Goal: Task Accomplishment & Management: Manage account settings

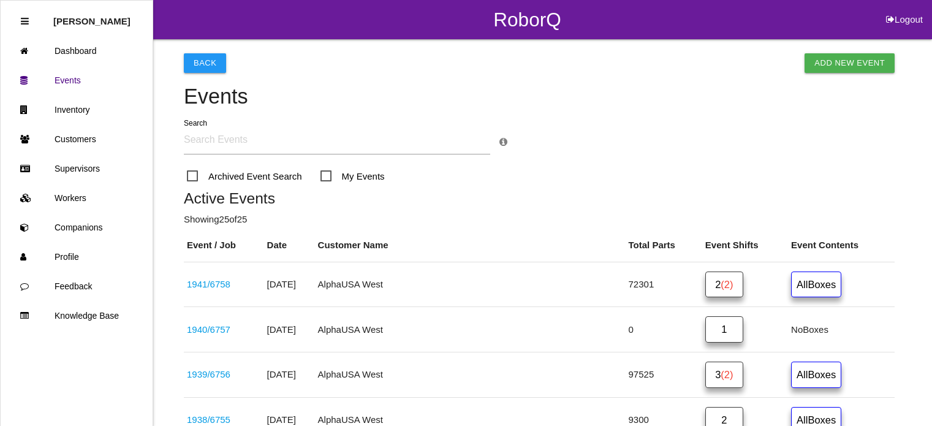
scroll to position [228, 0]
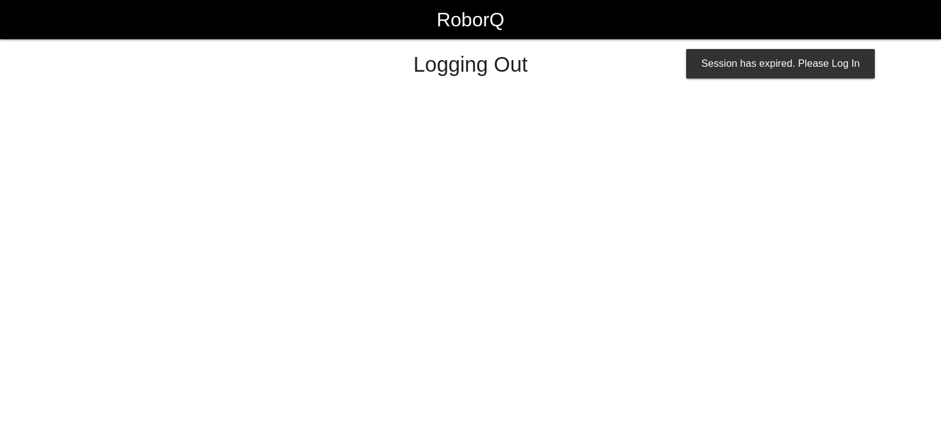
select select "Admin"
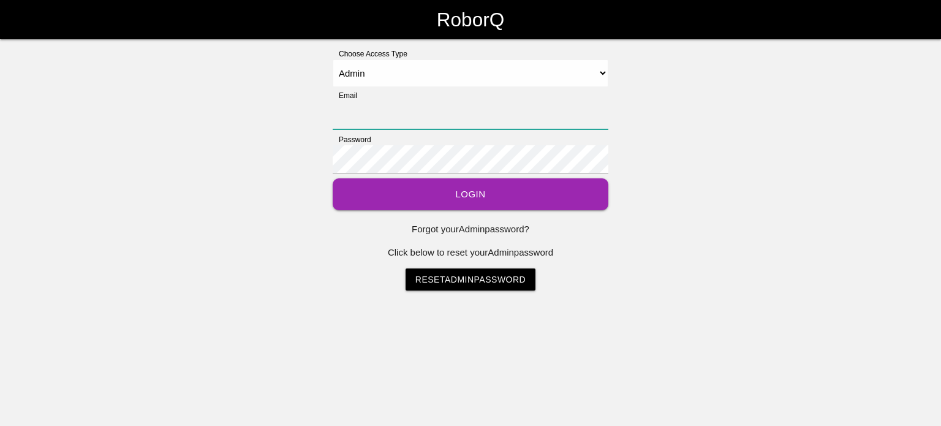
click at [353, 110] on input "Email" at bounding box center [471, 115] width 276 height 28
type input "rblandino@prestige-grp.com"
click at [424, 194] on button "Login" at bounding box center [471, 194] width 276 height 32
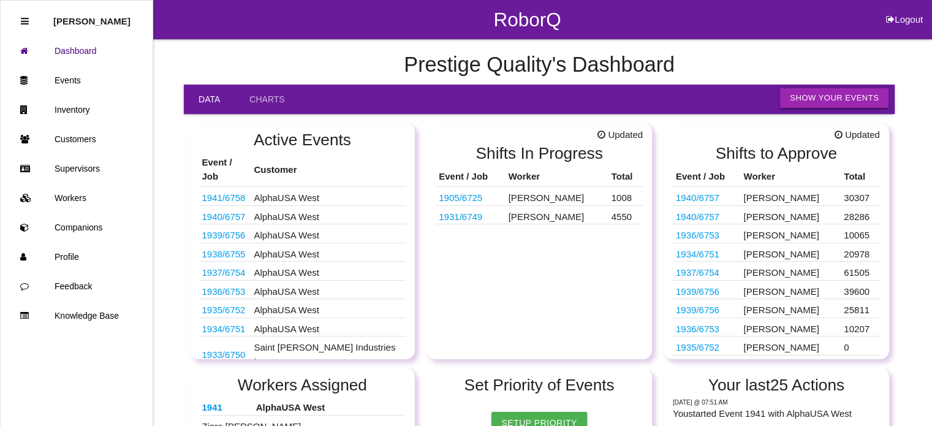
click at [813, 92] on button "Show Your Events" at bounding box center [834, 98] width 108 height 20
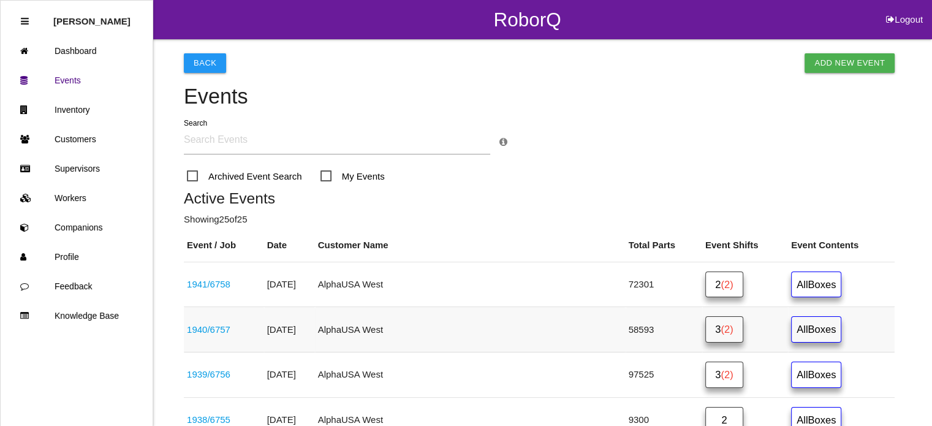
click at [705, 326] on link "3 (2)" at bounding box center [724, 329] width 38 height 26
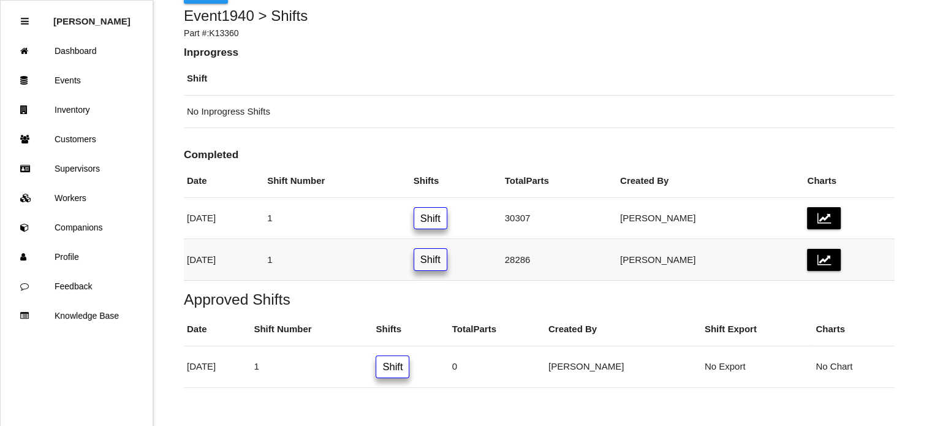
scroll to position [74, 0]
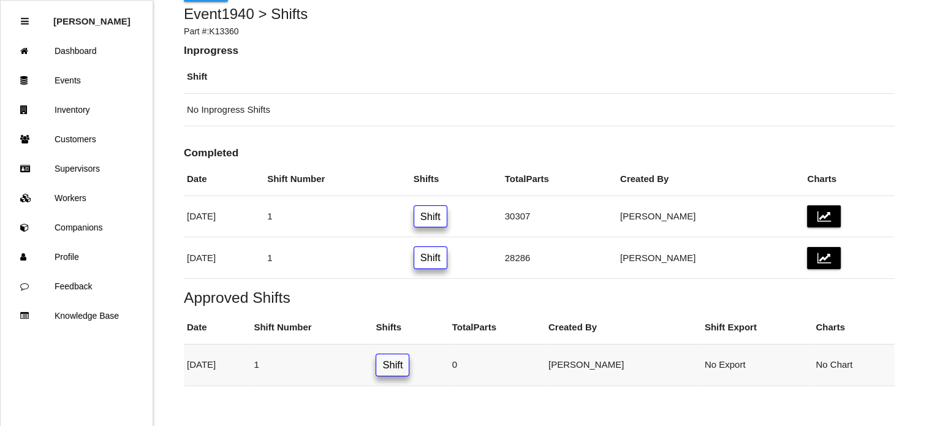
click at [409, 359] on link "Shift" at bounding box center [392, 364] width 34 height 23
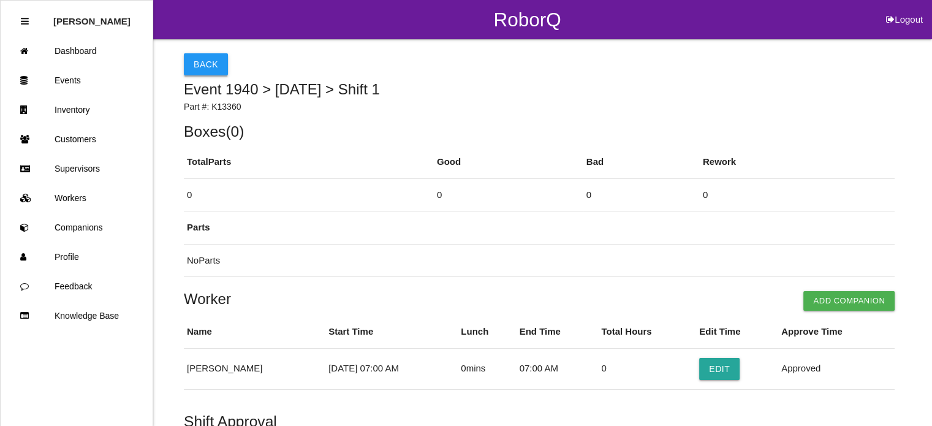
click at [211, 63] on button "Back" at bounding box center [206, 64] width 44 height 22
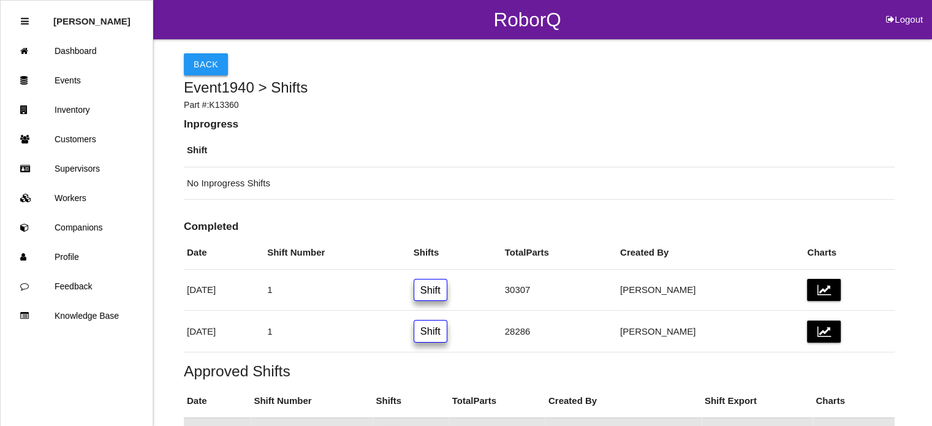
click at [211, 61] on button "Back" at bounding box center [206, 64] width 44 height 22
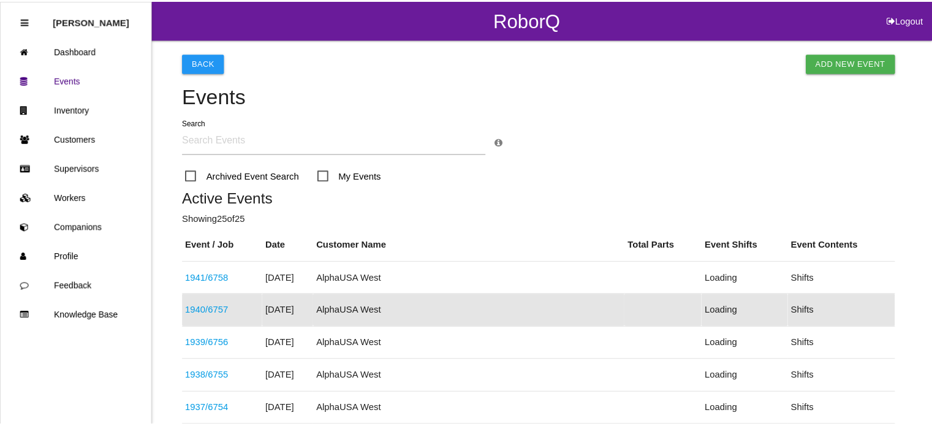
scroll to position [97, 0]
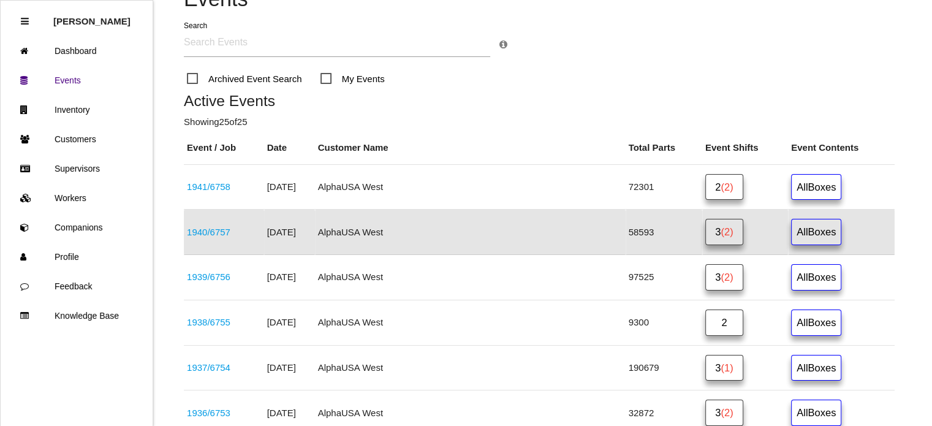
click at [240, 47] on input "text" at bounding box center [337, 43] width 306 height 28
type input "s"
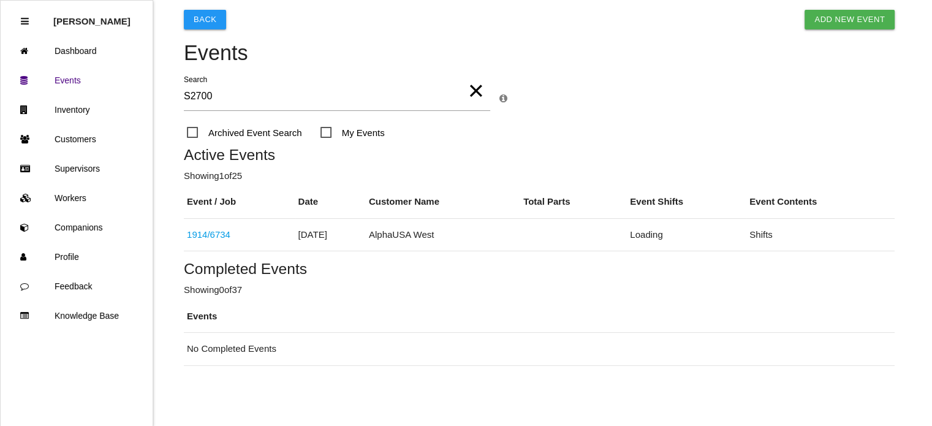
scroll to position [56, 0]
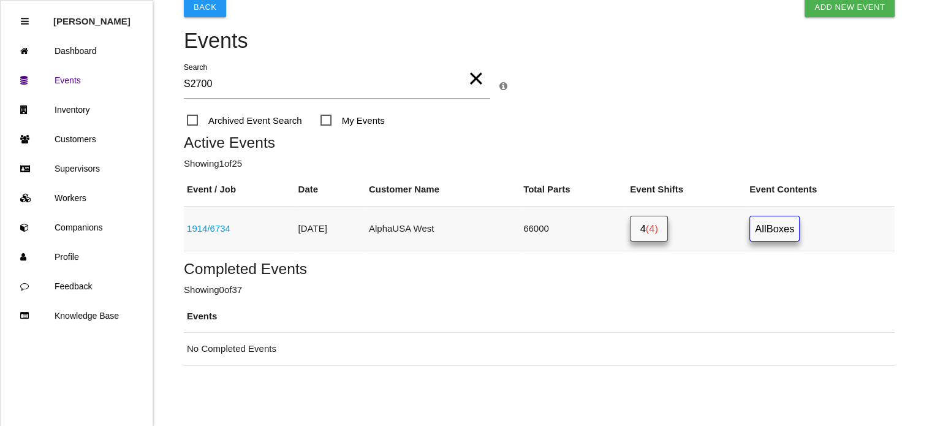
type input "S2700"
click at [658, 228] on span "(4)" at bounding box center [652, 228] width 12 height 11
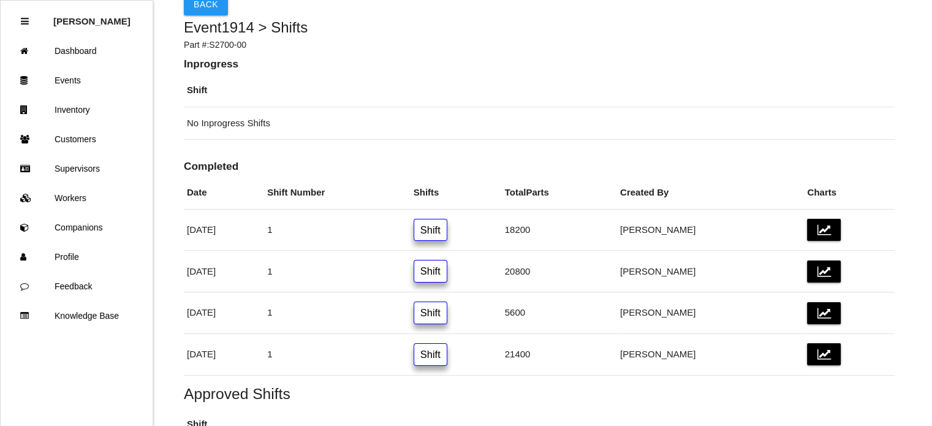
scroll to position [72, 0]
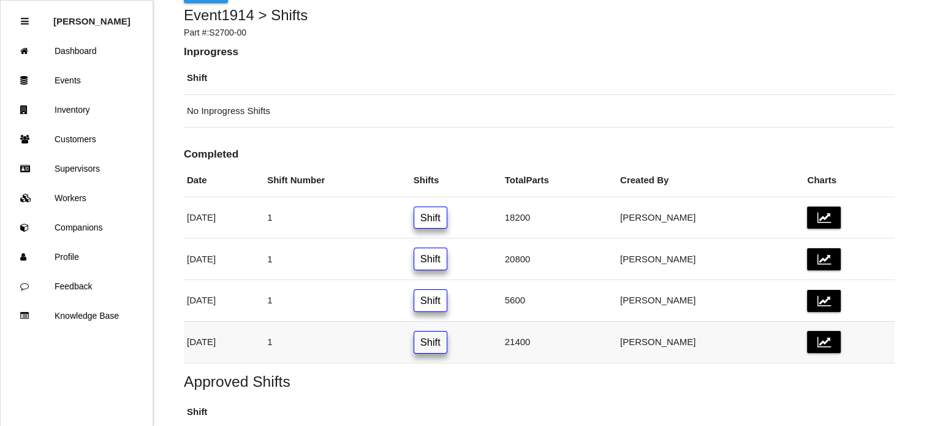
click at [447, 340] on link "Shift" at bounding box center [430, 342] width 34 height 23
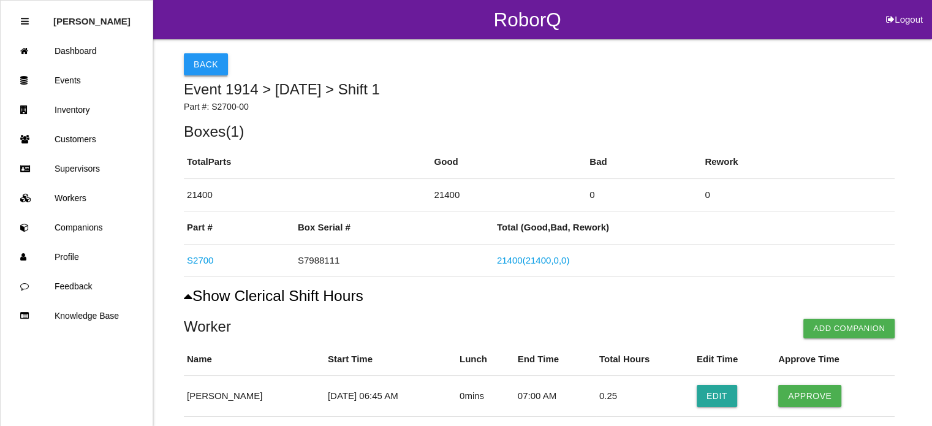
click at [187, 63] on button "Back" at bounding box center [206, 64] width 44 height 22
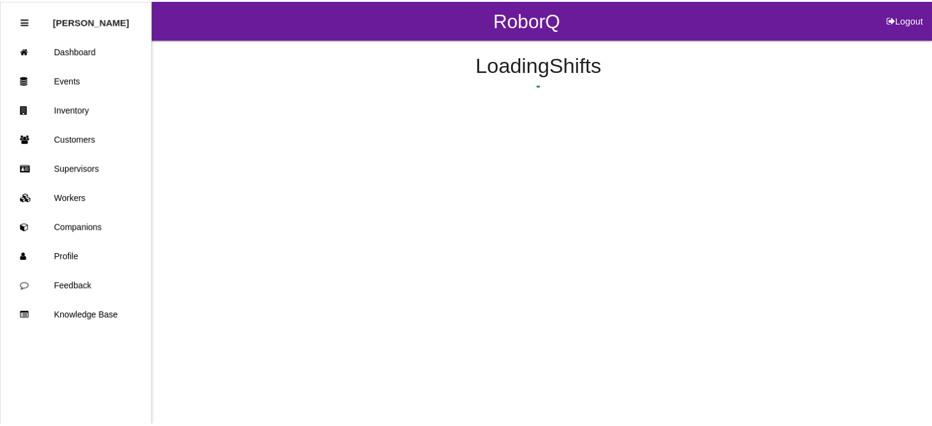
scroll to position [167, 0]
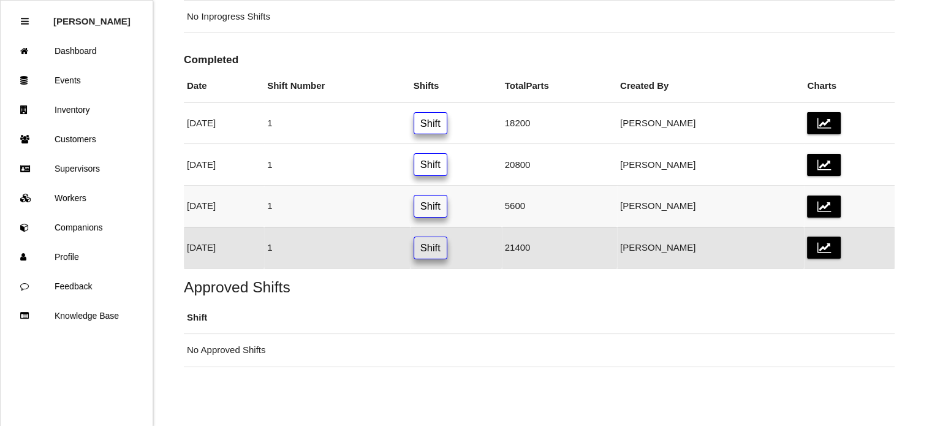
click at [447, 203] on link "Shift" at bounding box center [430, 206] width 34 height 23
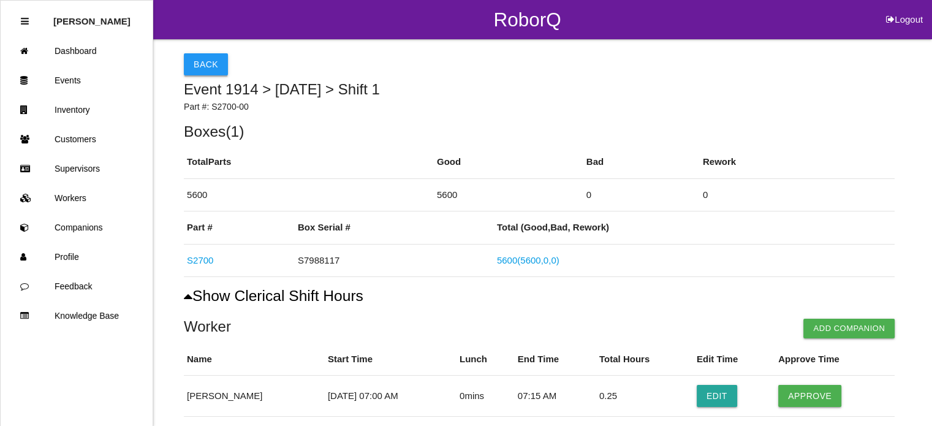
click at [203, 70] on button "Back" at bounding box center [206, 64] width 44 height 22
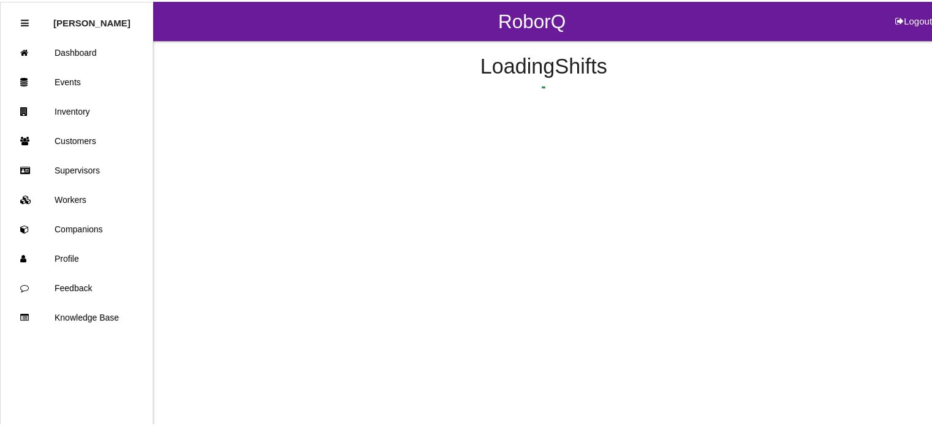
scroll to position [159, 0]
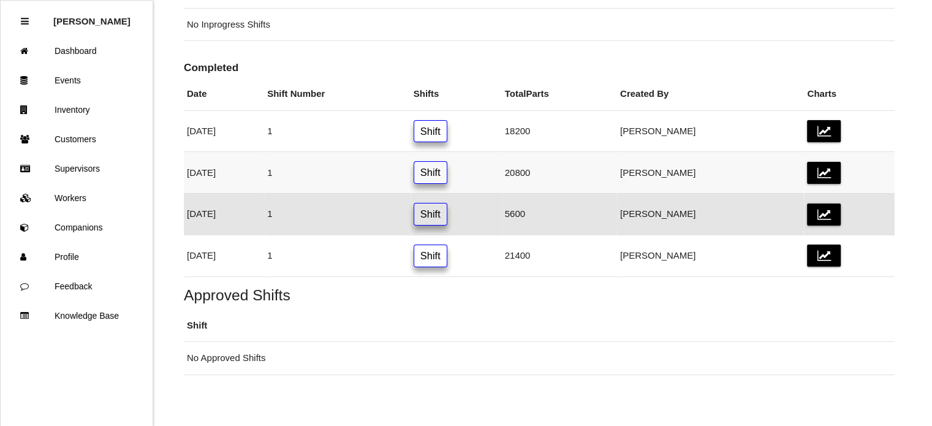
click at [447, 173] on link "Shift" at bounding box center [430, 172] width 34 height 23
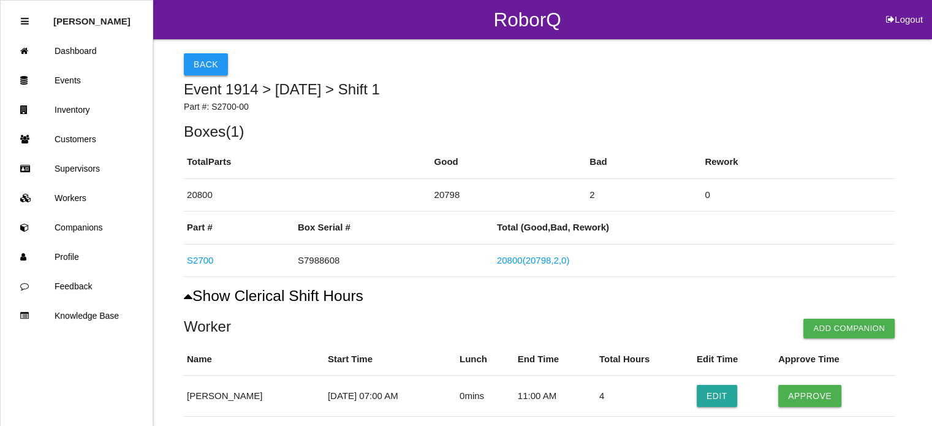
click at [198, 70] on button "Back" at bounding box center [206, 64] width 44 height 22
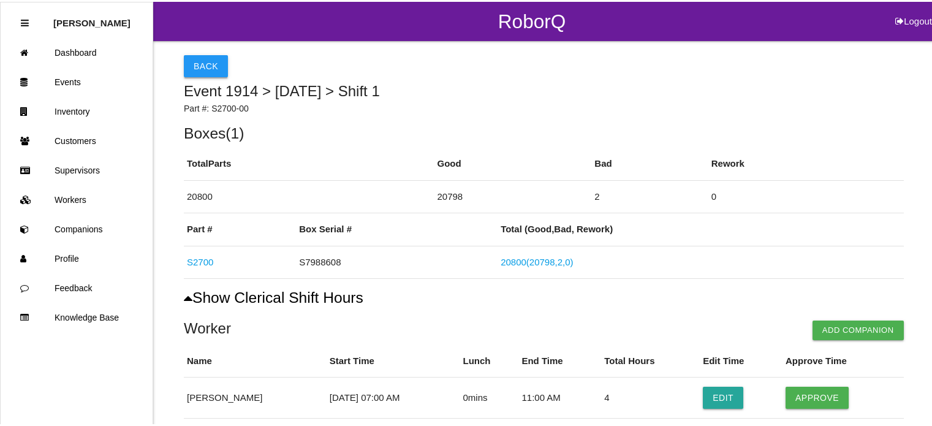
scroll to position [118, 0]
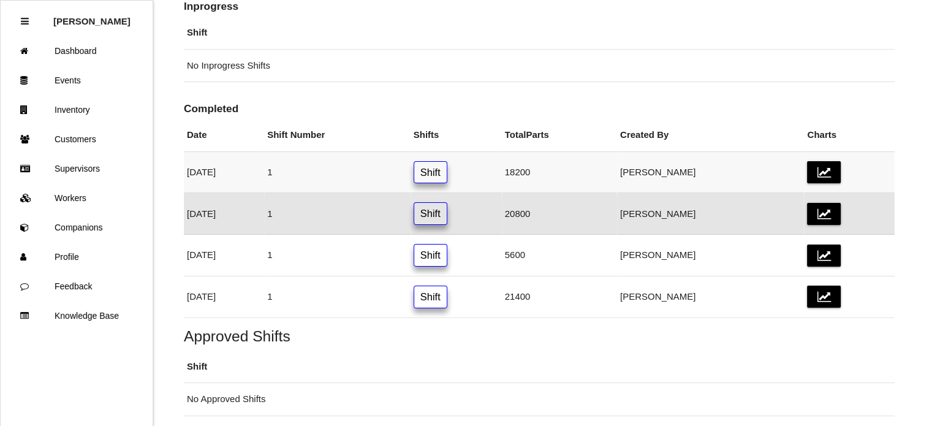
click at [447, 175] on link "Shift" at bounding box center [430, 172] width 34 height 23
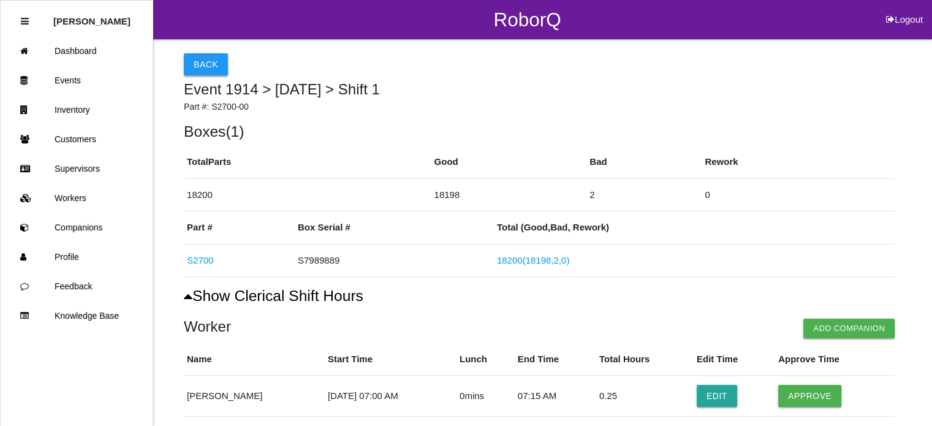
click at [201, 62] on button "Back" at bounding box center [206, 64] width 44 height 22
